Goal: Check status: Check status

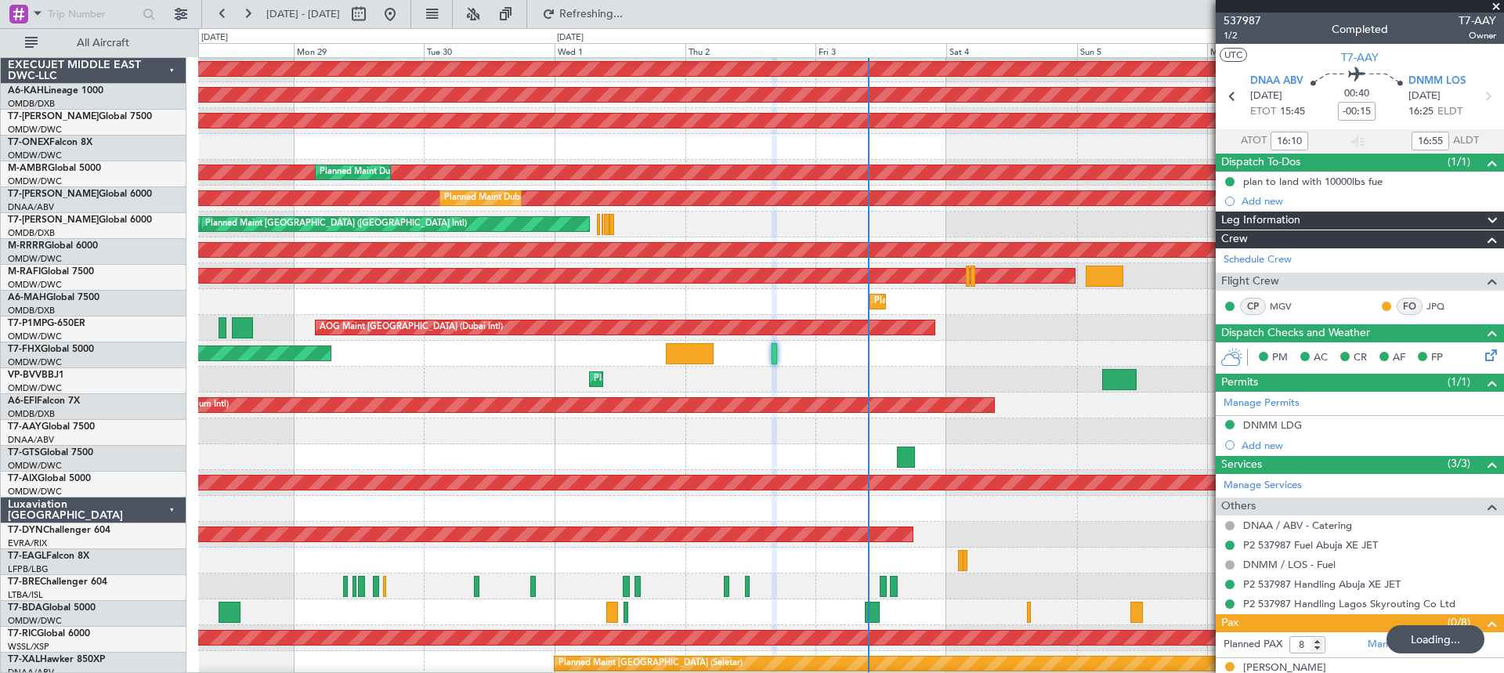
scroll to position [79, 0]
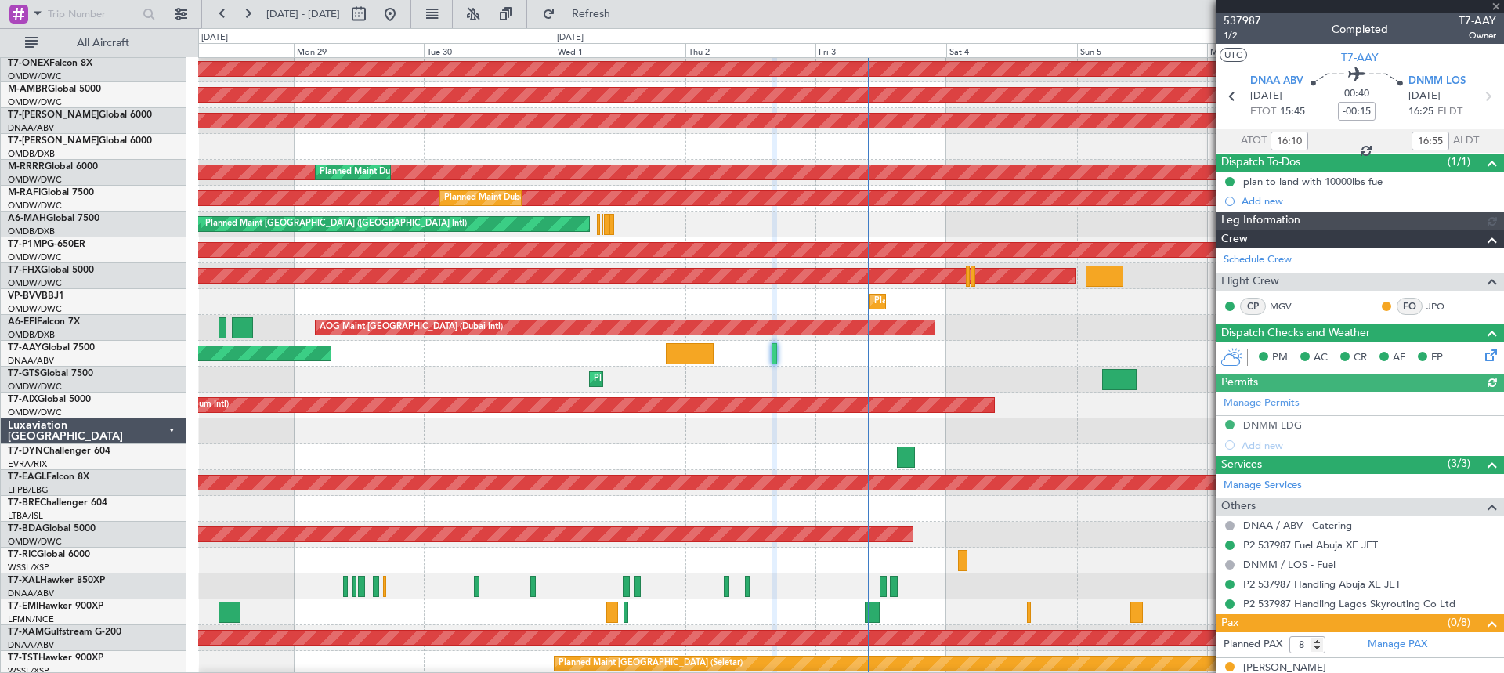
type input "Dherander Fithani (DHF)"
type input "7432"
type input "Dherander Fithani (DHF)"
type input "7432"
type input "Dherander Fithani (DHF)"
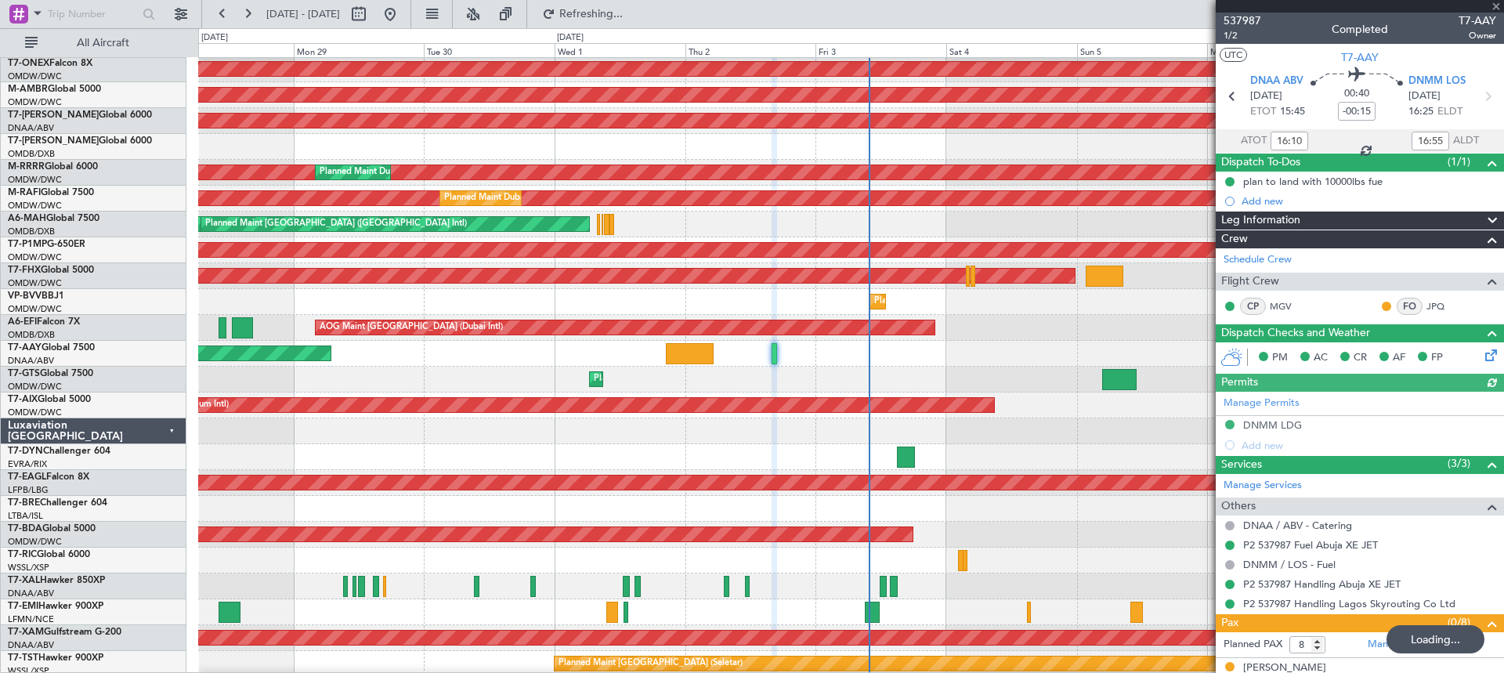
type input "7432"
type input "Dherander Fithani (DHF)"
type input "7432"
type input "Dherander Fithani (DHF)"
type input "7432"
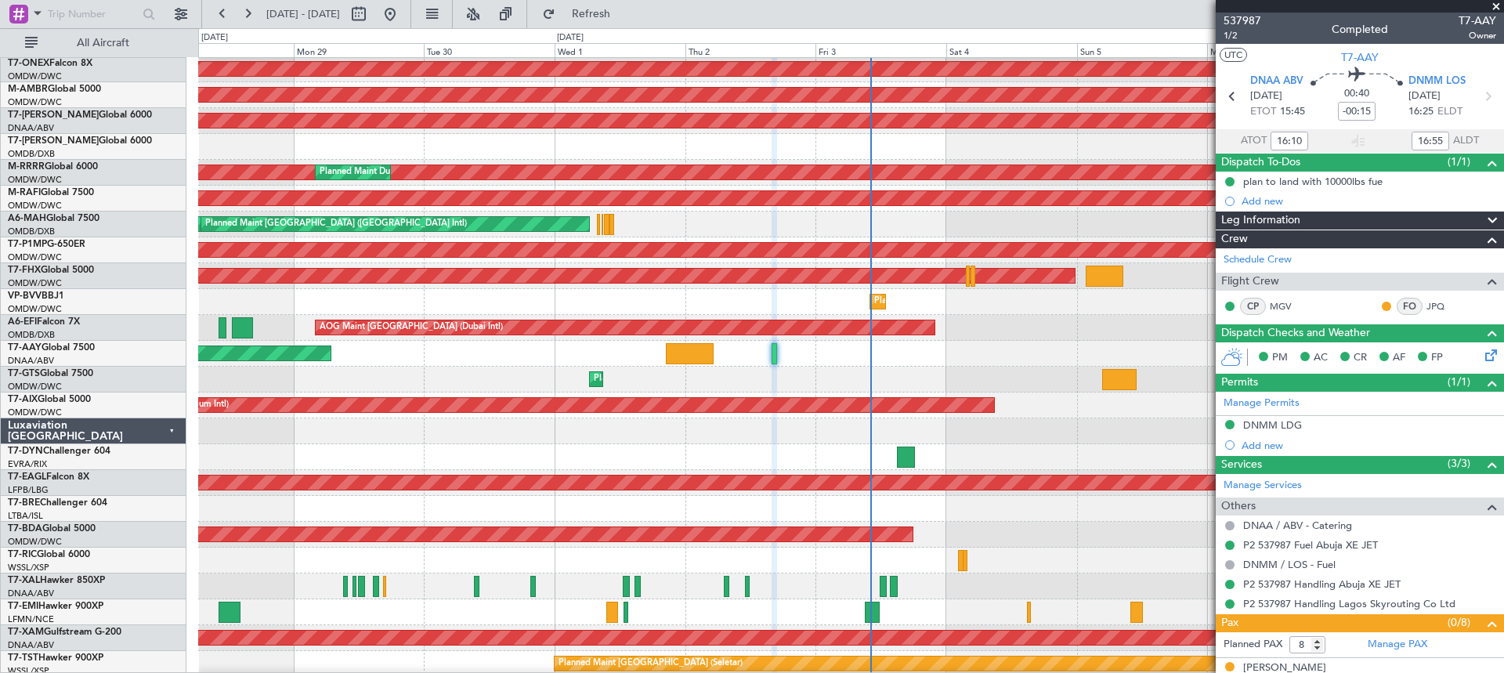
type input "Dherander Fithani (DHF)"
type input "7432"
